Goal: Information Seeking & Learning: Learn about a topic

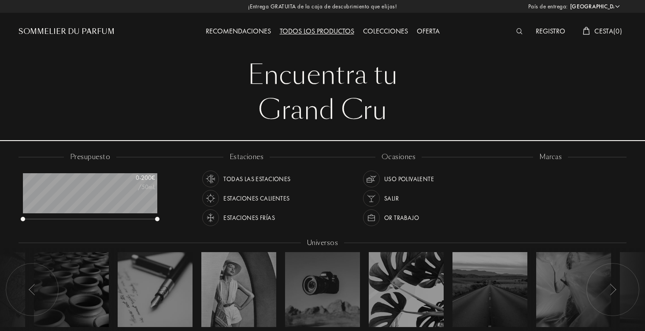
select select "ES"
click at [248, 31] on div "Recomendaciones" at bounding box center [238, 31] width 74 height 11
click at [315, 28] on div "Todos los productos" at bounding box center [316, 31] width 83 height 11
select select "ES"
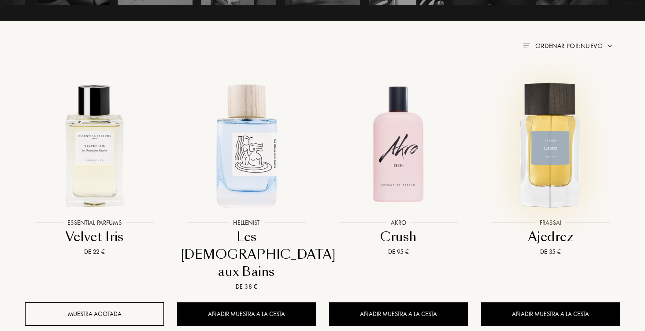
scroll to position [320, 0]
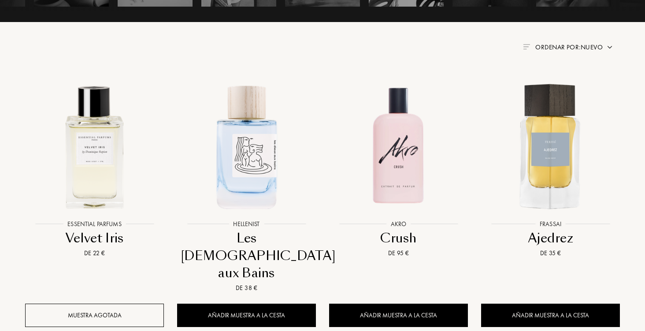
click at [601, 43] on span "Ordenar por: Nuevo" at bounding box center [568, 47] width 67 height 9
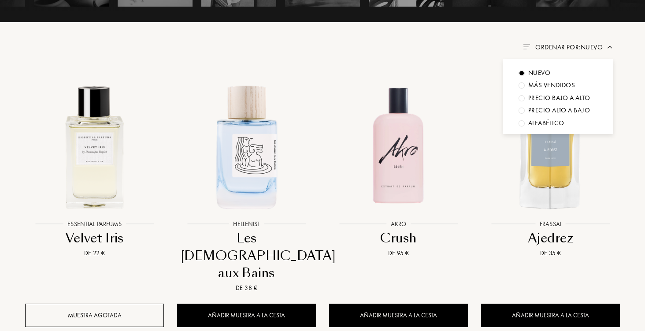
click at [521, 107] on div at bounding box center [521, 110] width 6 height 6
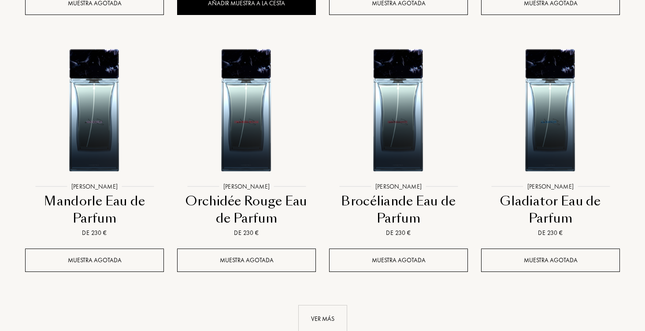
scroll to position [1050, 0]
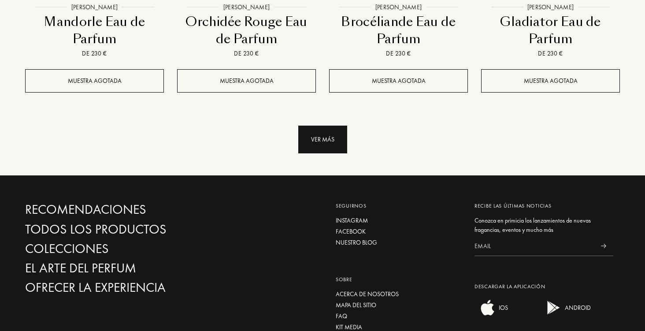
click at [323, 136] on div "Ver más" at bounding box center [322, 139] width 49 height 28
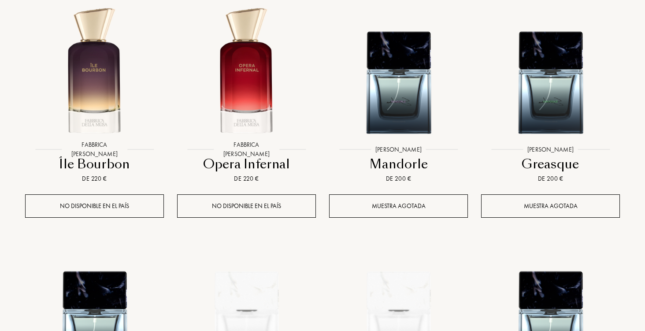
scroll to position [1165, 0]
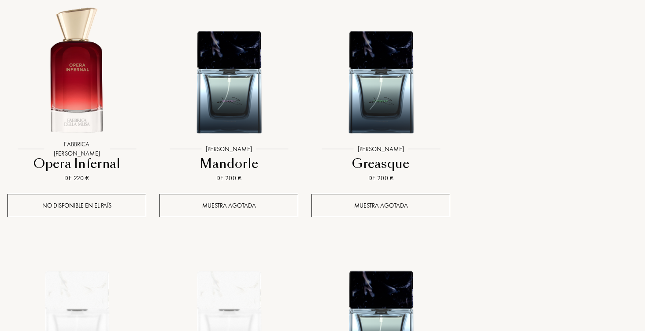
drag, startPoint x: 644, startPoint y: 200, endPoint x: 645, endPoint y: 242, distance: 41.8
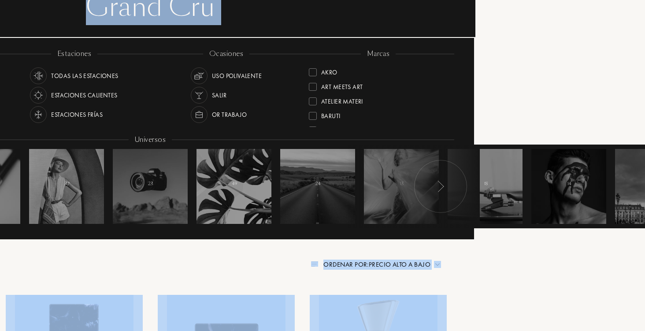
scroll to position [0, 172]
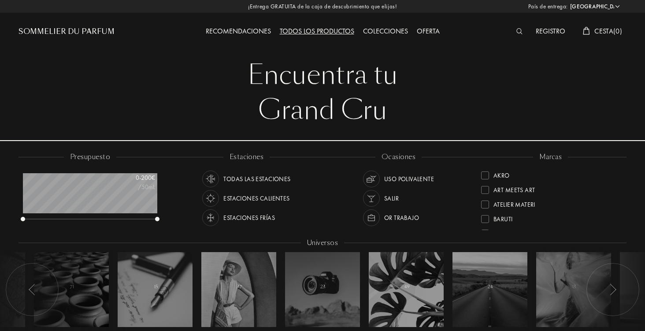
select select "ES"
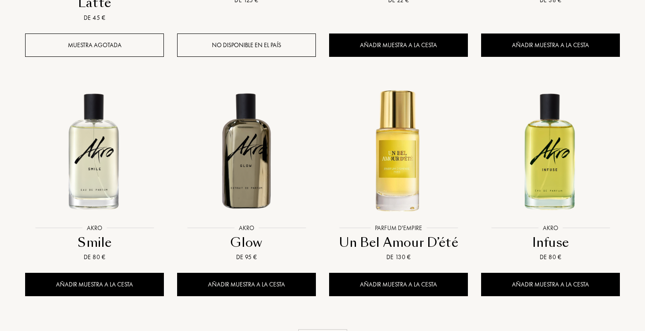
scroll to position [849, 0]
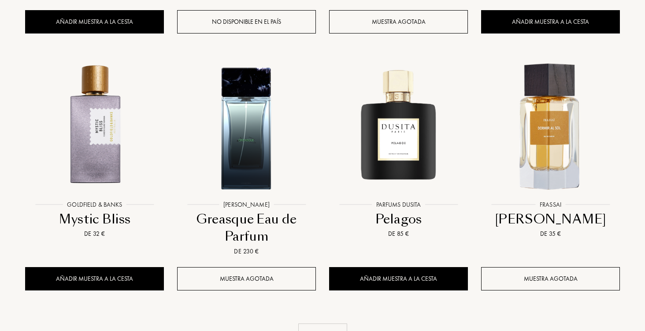
scroll to position [1594, 0]
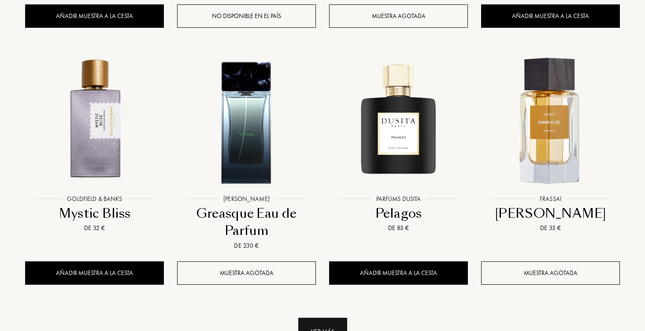
click at [321, 317] on div "Ver más" at bounding box center [322, 331] width 49 height 28
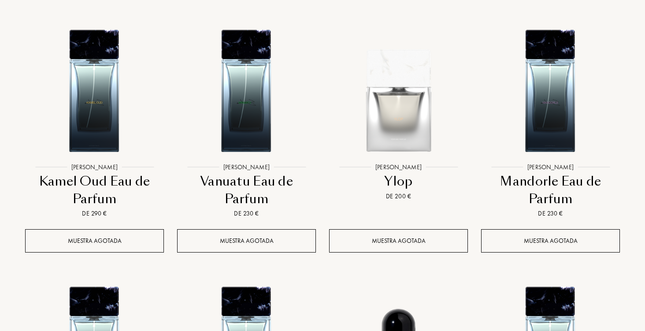
scroll to position [2356, 0]
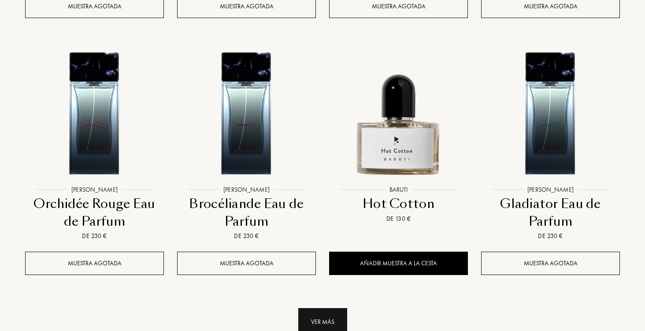
click at [333, 308] on div "Ver más" at bounding box center [322, 322] width 49 height 28
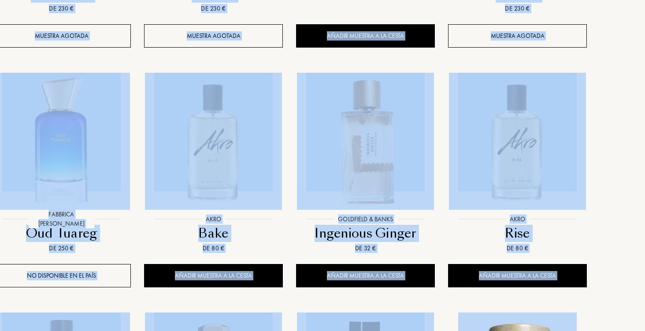
scroll to position [2583, 40]
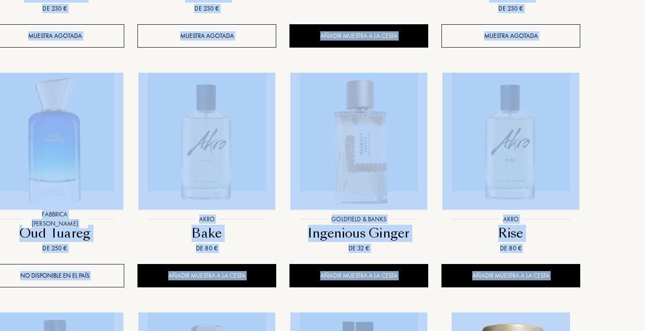
drag, startPoint x: 644, startPoint y: 258, endPoint x: 644, endPoint y: 275, distance: 17.6
click at [612, 261] on div "País de entrega: [GEOGRAPHIC_DATA] [GEOGRAPHIC_DATA] [GEOGRAPHIC_DATA] [GEOGRAP…" at bounding box center [320, 165] width 647 height 331
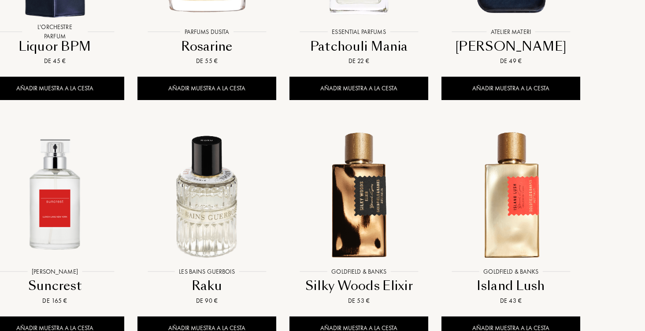
scroll to position [3053, 40]
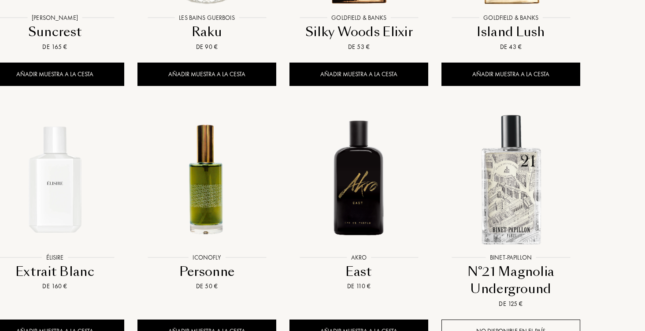
scroll to position [3263, 40]
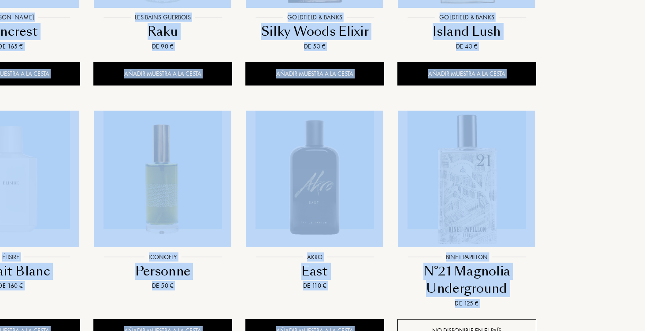
drag, startPoint x: 644, startPoint y: 249, endPoint x: 647, endPoint y: 266, distance: 17.1
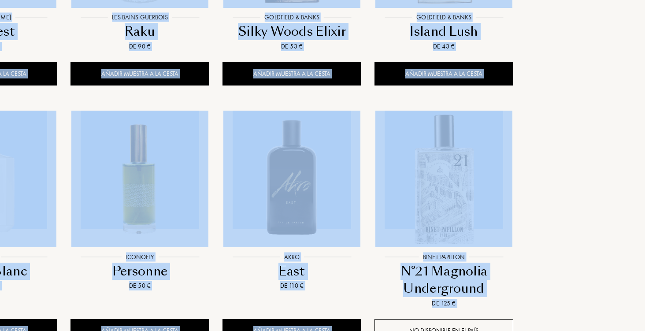
click at [635, 257] on div "País de entrega: [GEOGRAPHIC_DATA] [GEOGRAPHIC_DATA] [GEOGRAPHIC_DATA] [GEOGRAP…" at bounding box center [320, 165] width 647 height 331
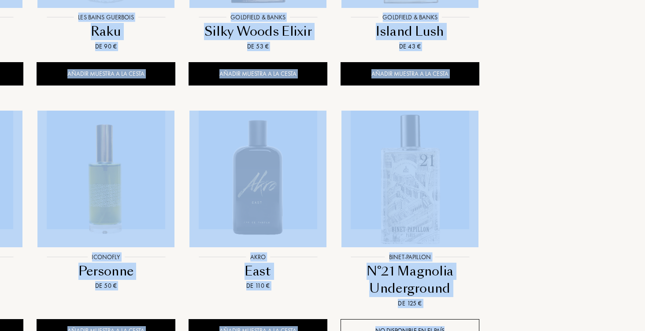
drag, startPoint x: 644, startPoint y: 253, endPoint x: 647, endPoint y: 274, distance: 21.4
